Goal: Find specific page/section: Find specific page/section

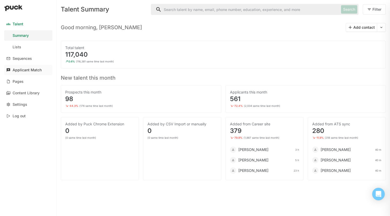
click at [29, 74] on link "Applicant Match" at bounding box center [28, 70] width 48 height 10
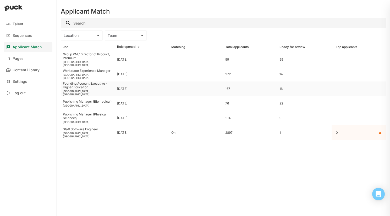
drag, startPoint x: 288, startPoint y: 88, endPoint x: 331, endPoint y: 94, distance: 43.4
